Goal: Information Seeking & Learning: Understand process/instructions

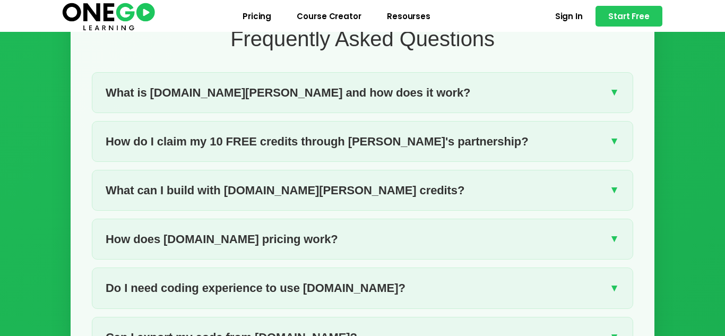
scroll to position [1430, 0]
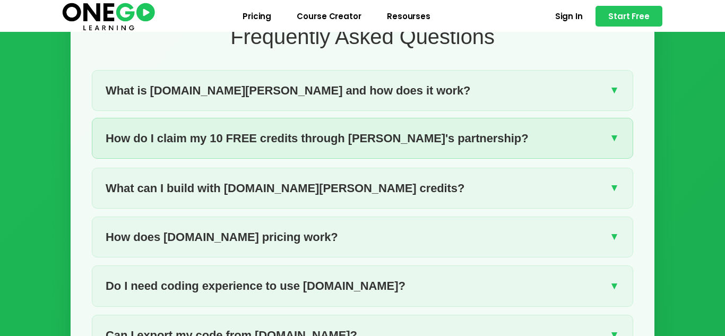
click at [235, 129] on span "How do I claim my 10 FREE credits through [PERSON_NAME]'s partnership?" at bounding box center [317, 138] width 423 height 19
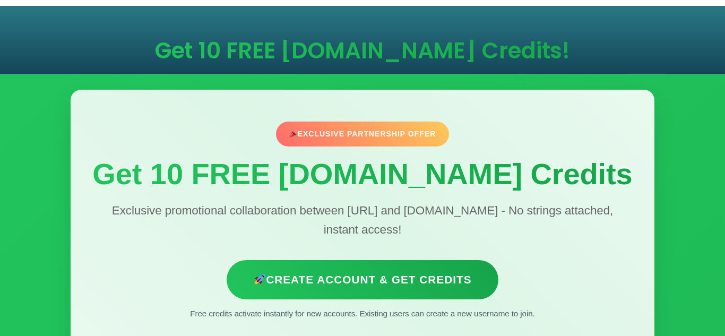
scroll to position [0, 0]
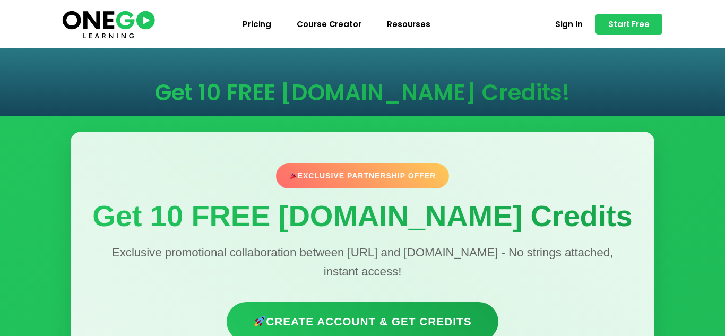
click at [320, 21] on span "Course Creator" at bounding box center [329, 24] width 65 height 8
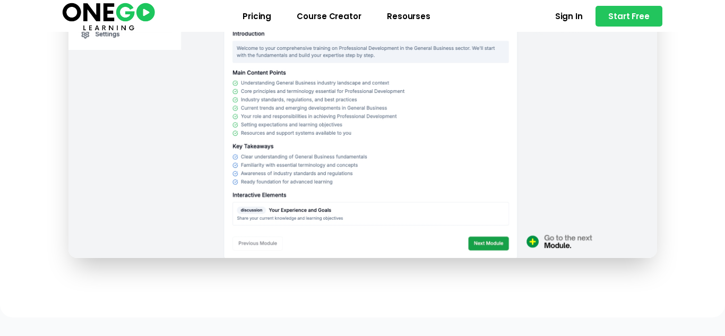
scroll to position [421, 0]
